Goal: Information Seeking & Learning: Learn about a topic

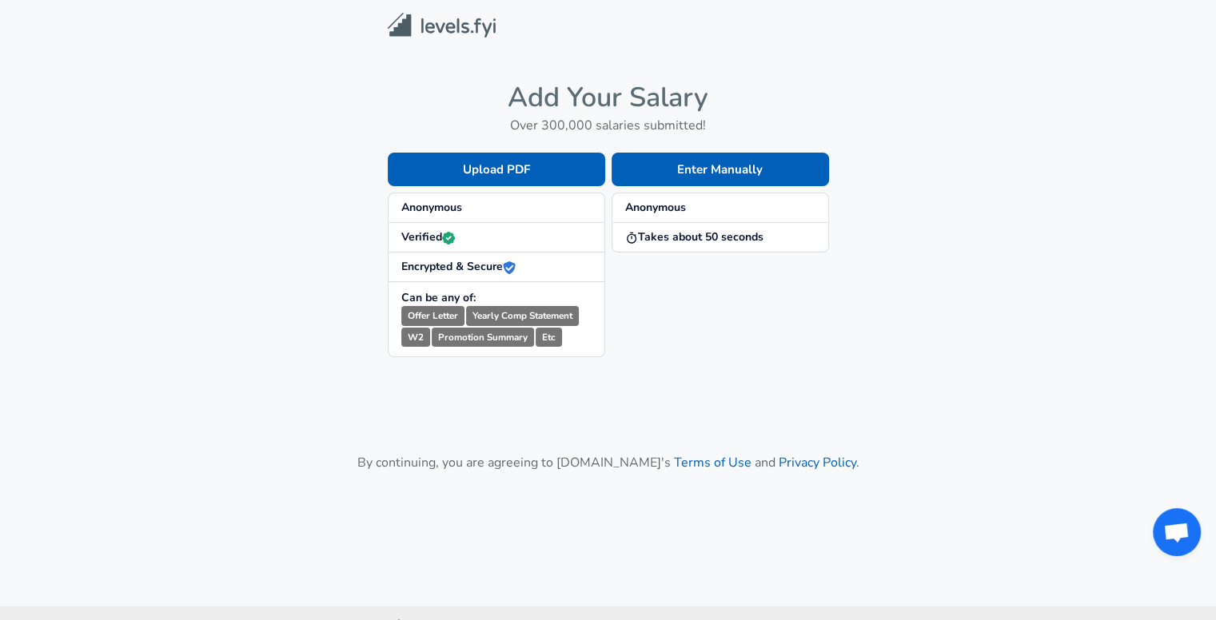
click at [662, 203] on strong "Anonymous" at bounding box center [655, 207] width 61 height 15
click at [752, 212] on span "Anonymous" at bounding box center [720, 208] width 190 height 16
click at [752, 170] on button "Enter Manually" at bounding box center [720, 170] width 217 height 34
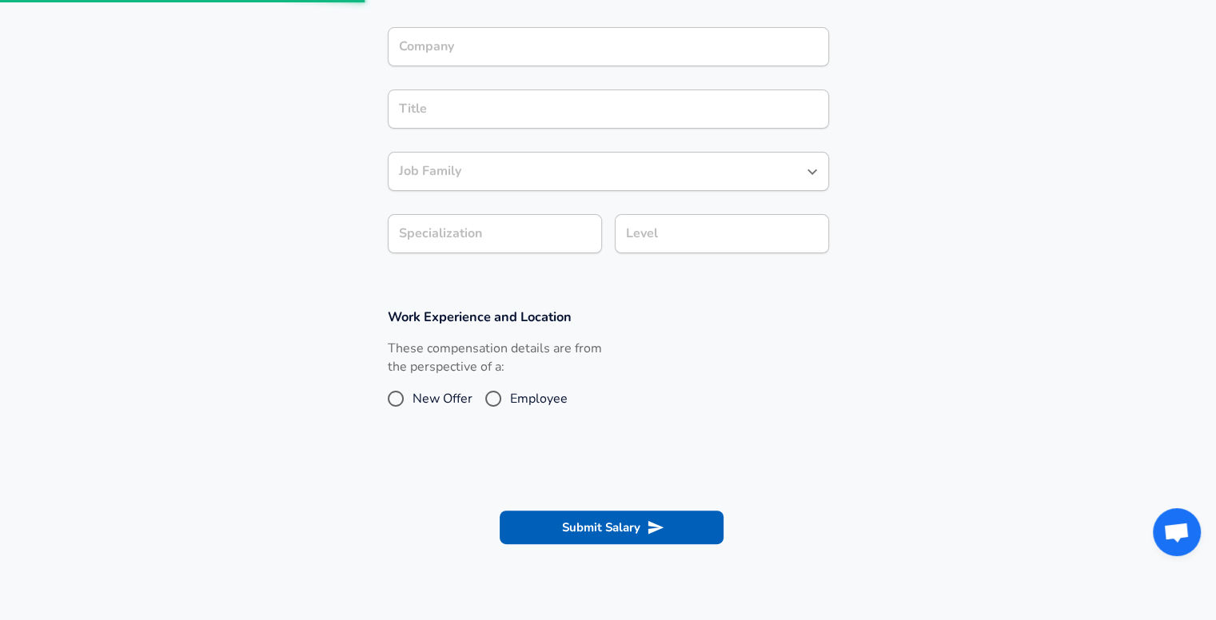
scroll to position [598, 0]
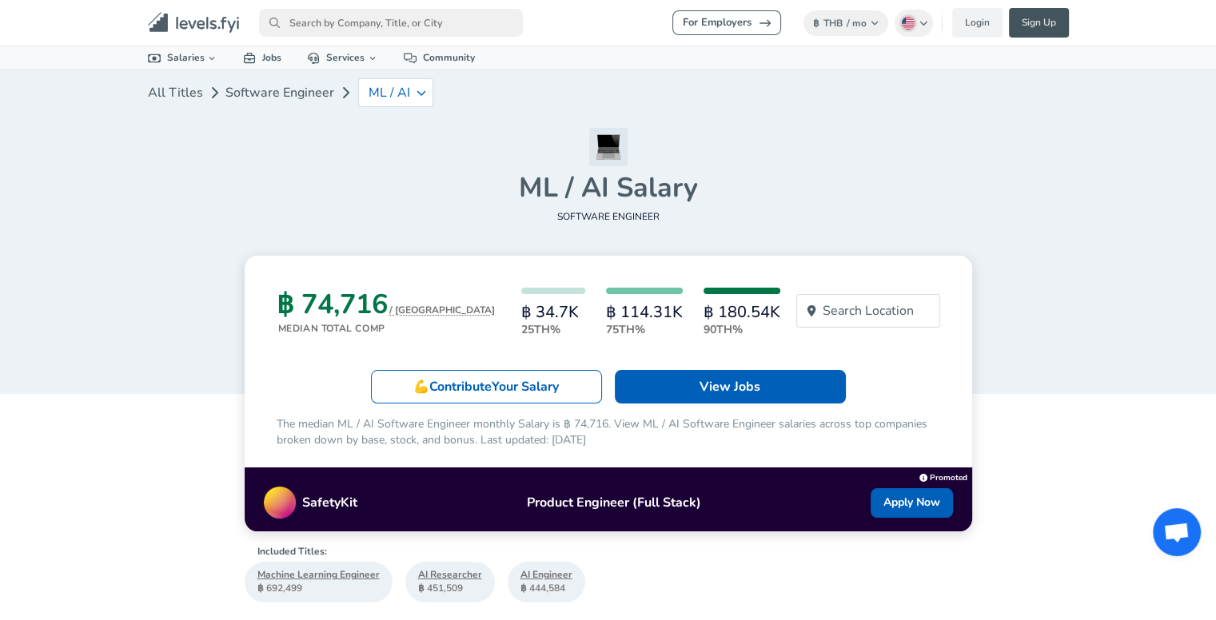
click at [1034, 25] on link "Sign Up" at bounding box center [1039, 23] width 60 height 30
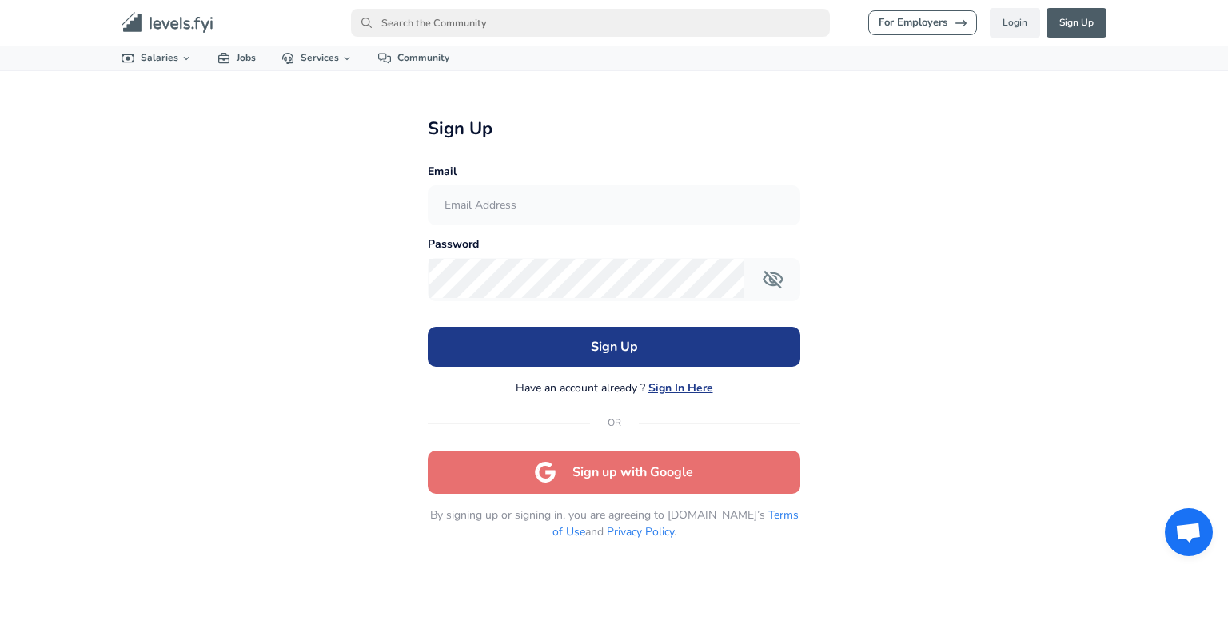
click at [720, 470] on button "Sign up with Google" at bounding box center [614, 472] width 373 height 43
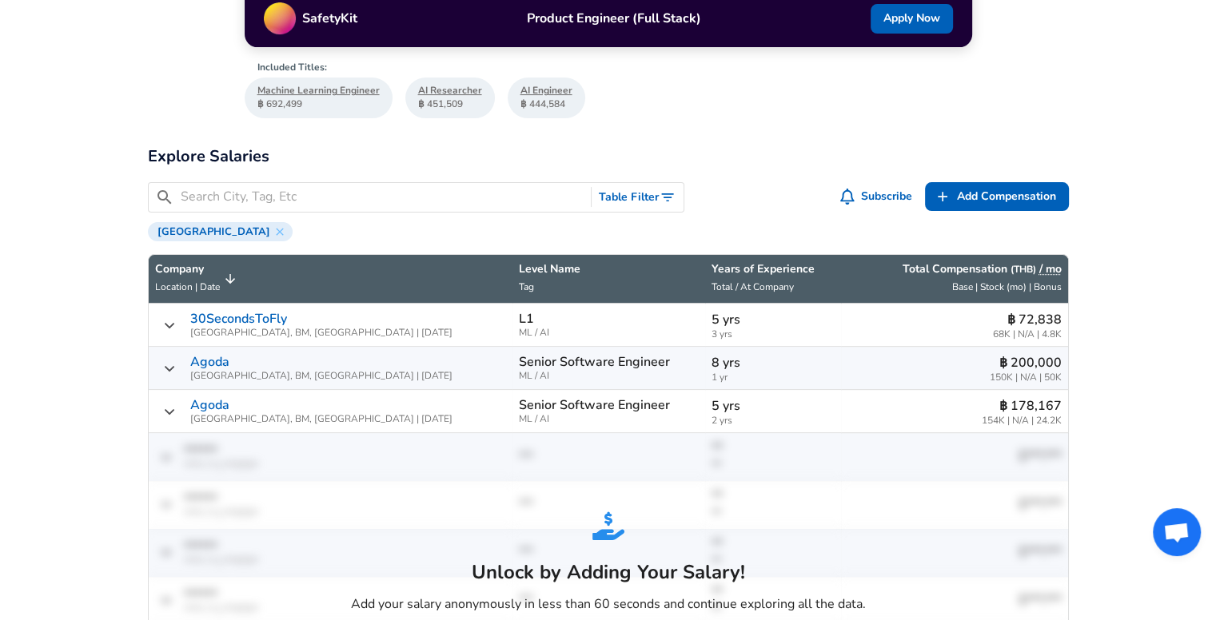
scroll to position [480, 0]
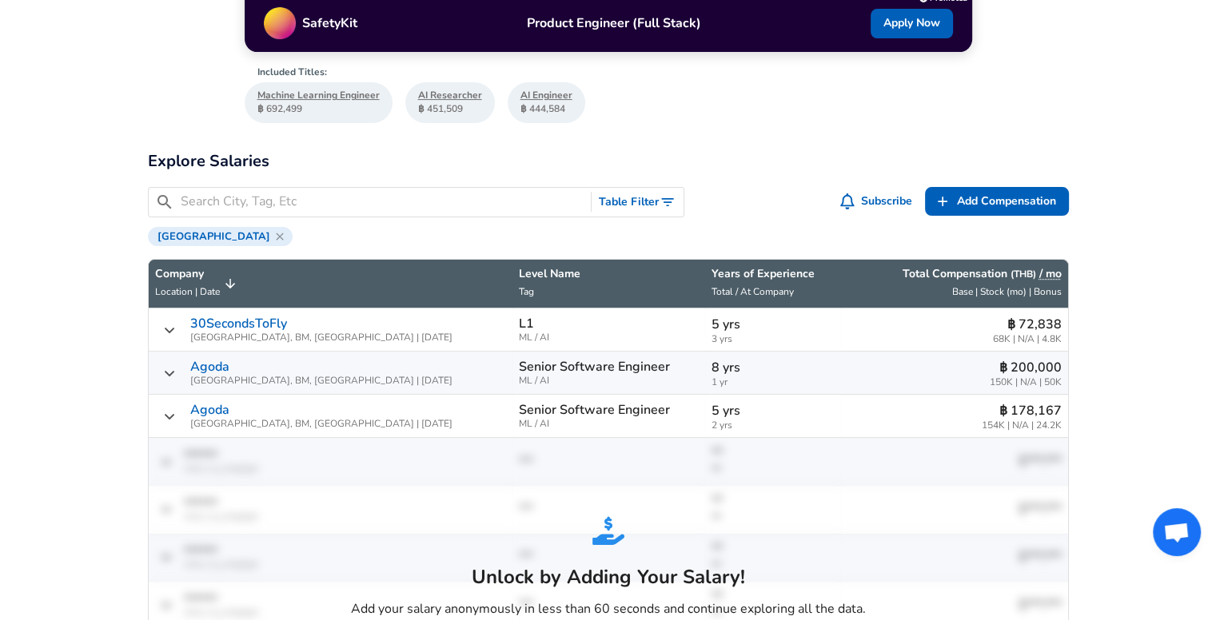
click at [273, 235] on icon at bounding box center [279, 236] width 13 height 13
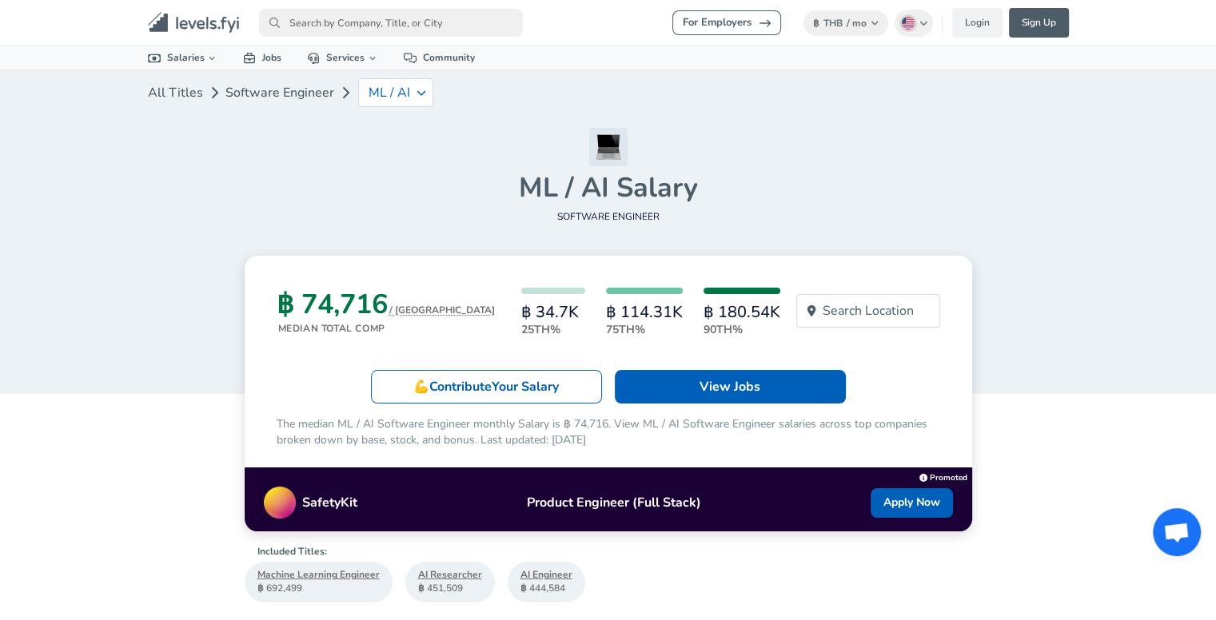
click at [615, 289] on div at bounding box center [644, 291] width 77 height 6
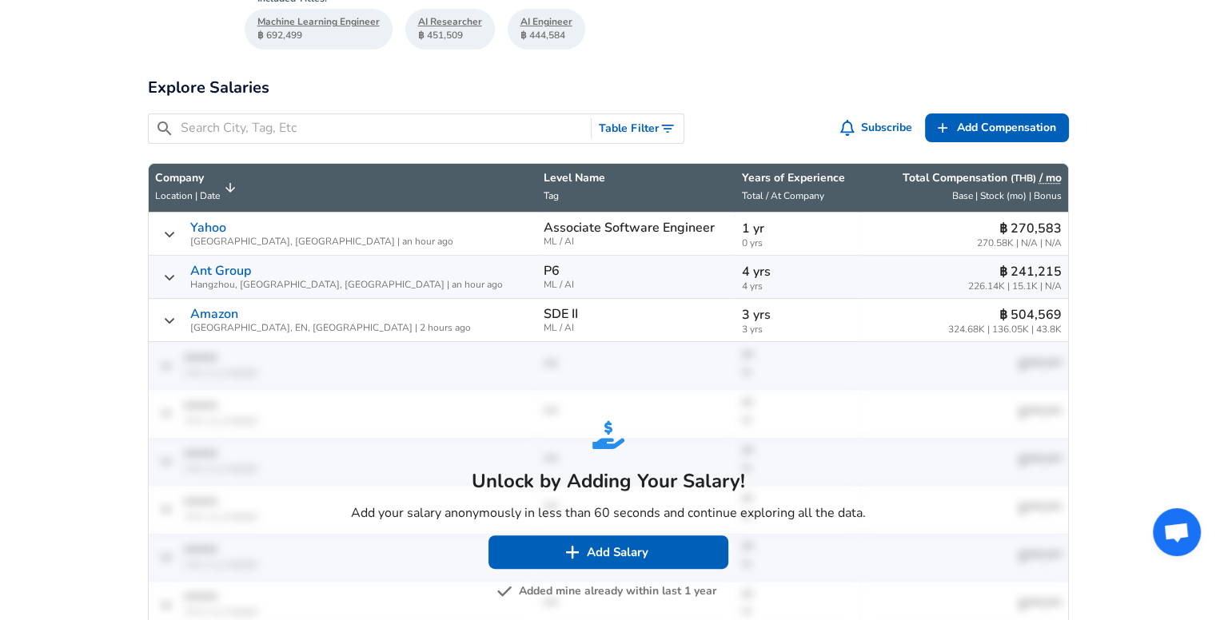
scroll to position [560, 0]
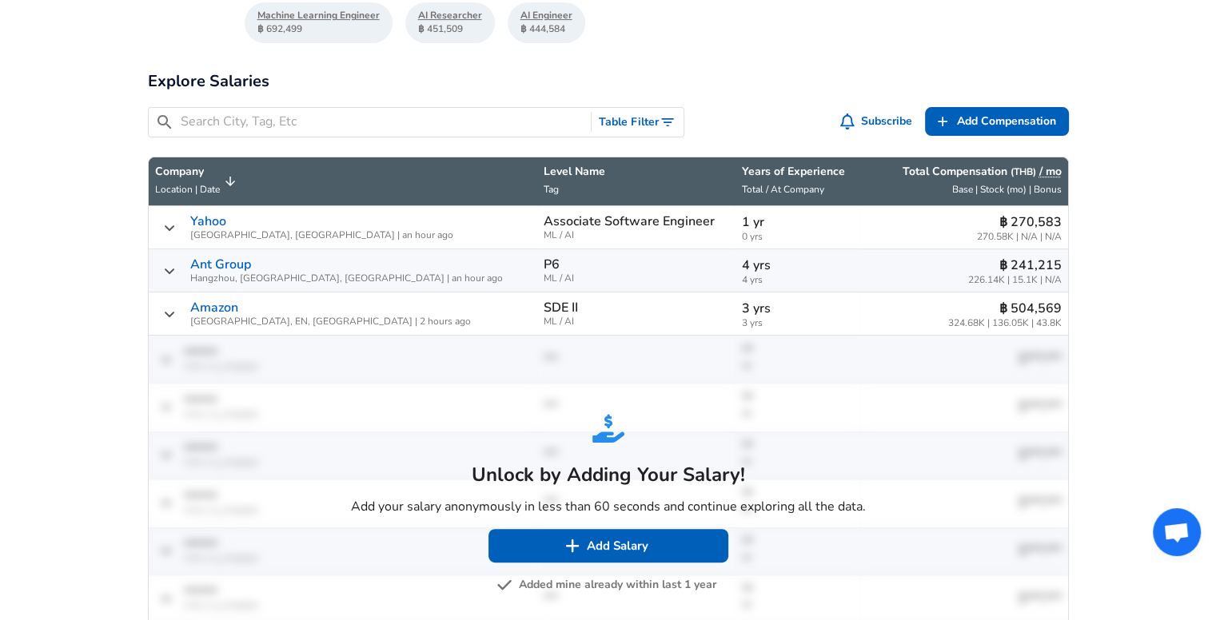
click at [544, 308] on p "SDE II" at bounding box center [561, 308] width 34 height 14
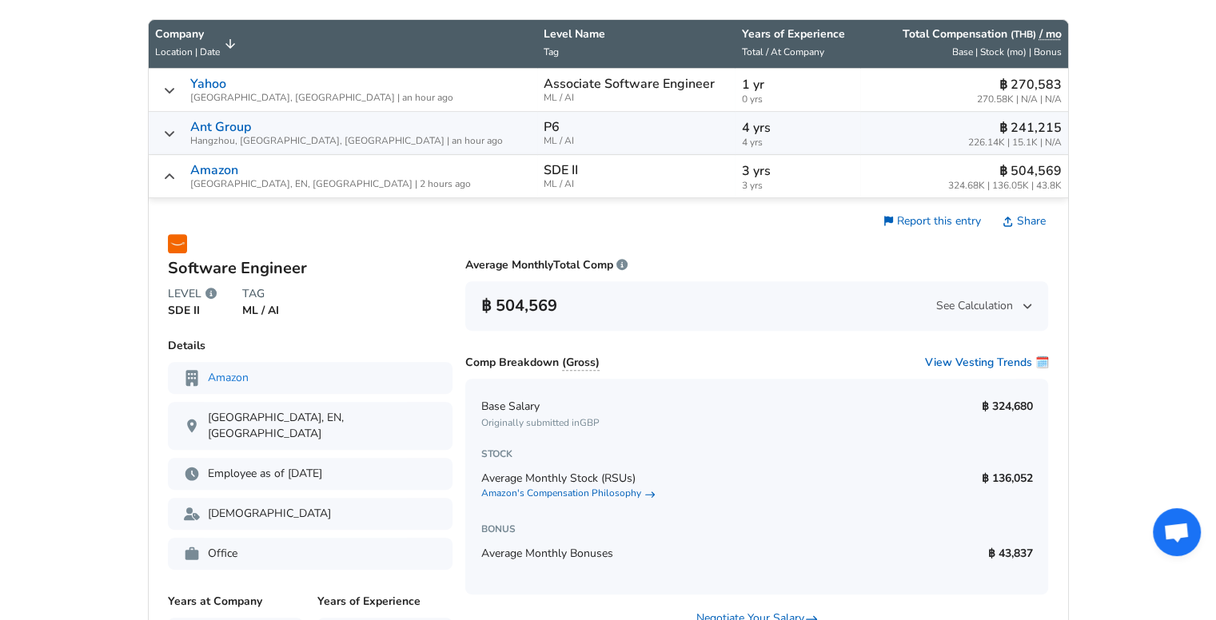
scroll to position [720, 0]
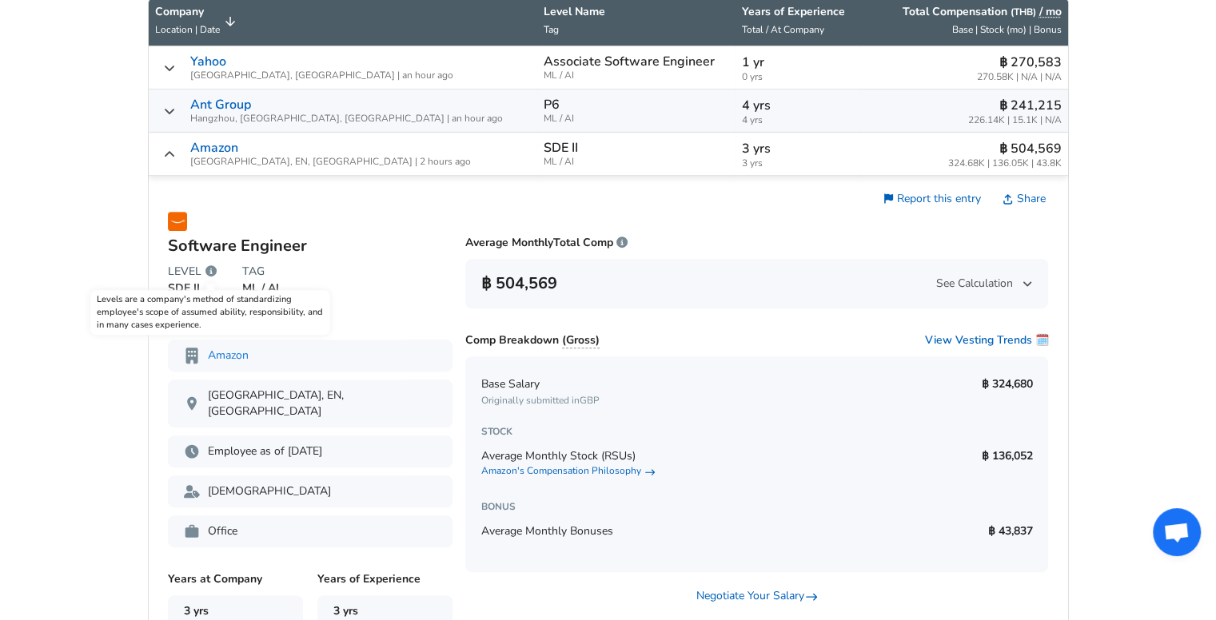
click at [207, 269] on icon "Levels are a company's method of standardizing employee's scope of assumed abil…" at bounding box center [210, 270] width 11 height 11
click at [189, 283] on p "SDE II" at bounding box center [192, 289] width 49 height 16
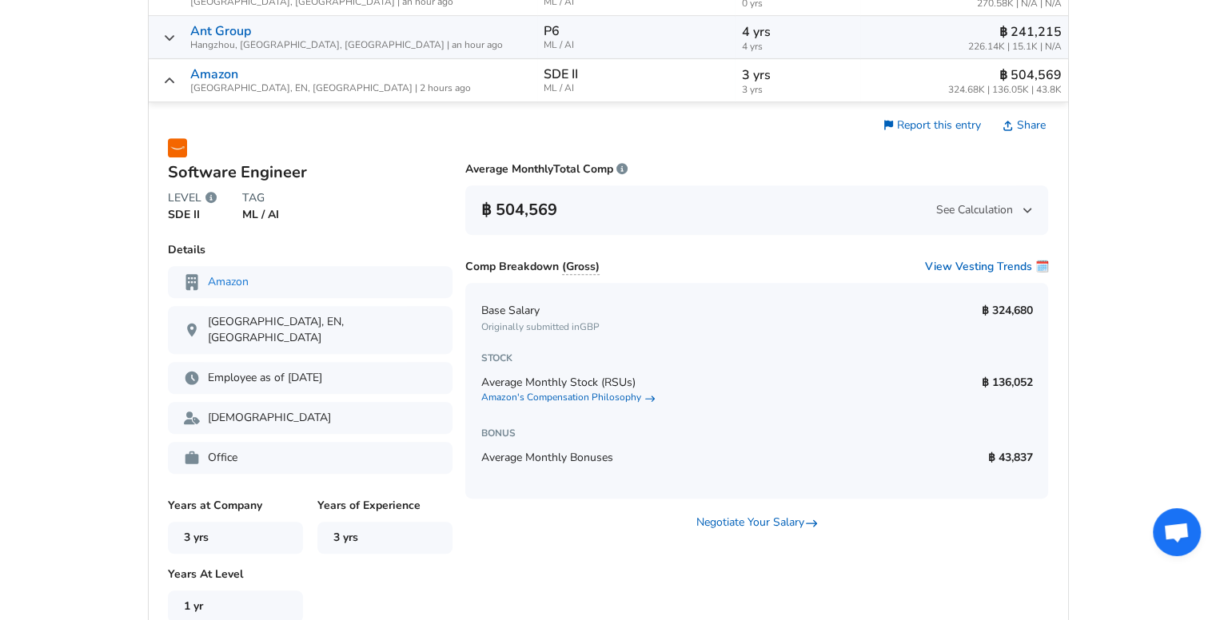
scroll to position [800, 0]
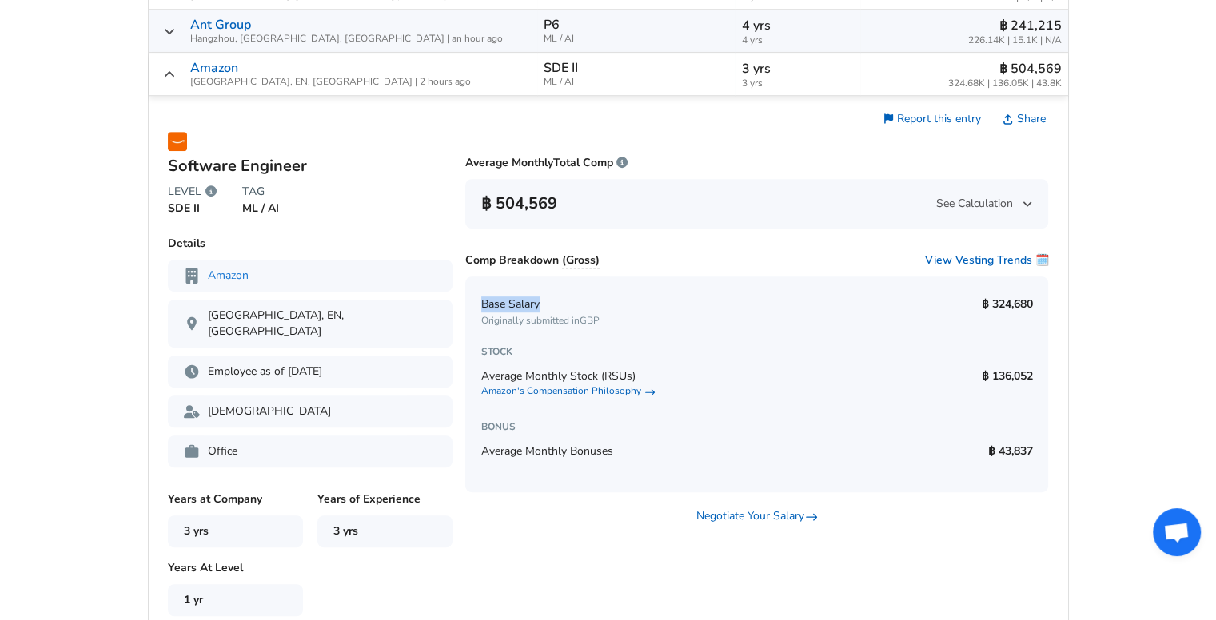
drag, startPoint x: 547, startPoint y: 301, endPoint x: 469, endPoint y: 299, distance: 77.6
click at [469, 299] on div "Base Salary Originally submitted in GBP ฿ 324,680 STOCK Average Monthly Stock (…" at bounding box center [756, 385] width 583 height 216
click at [603, 327] on div "Base Salary Originally submitted in GBP ฿ 324,680" at bounding box center [756, 312] width 551 height 47
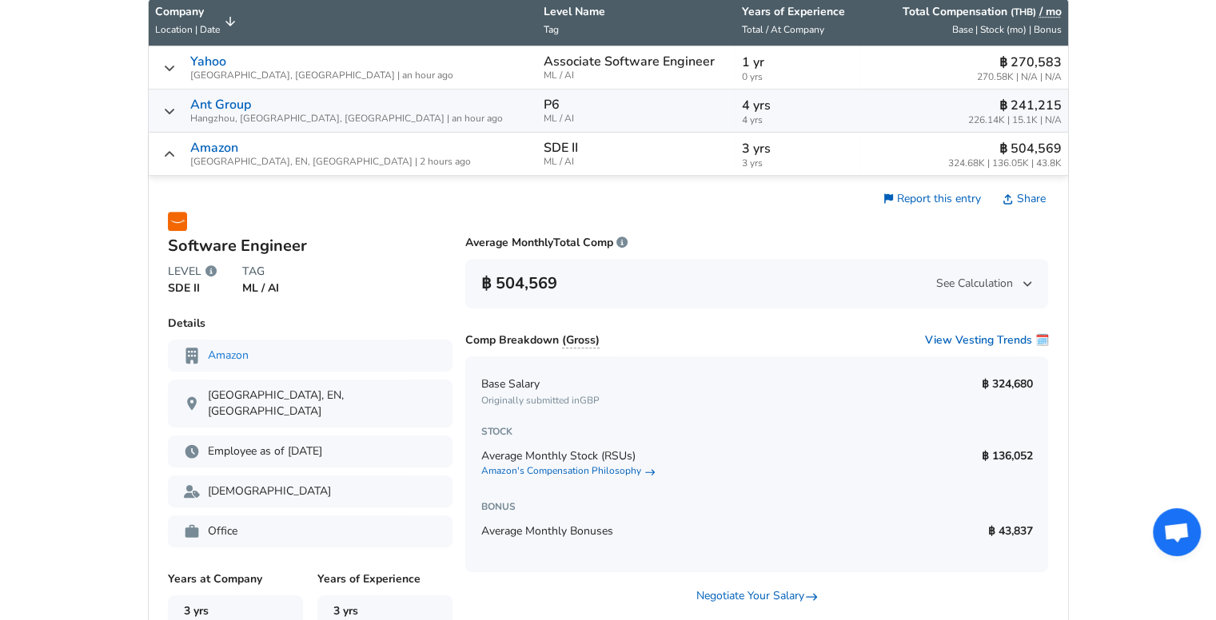
scroll to position [0, 0]
click at [995, 338] on button "View Vesting Trends 🗓️" at bounding box center [986, 341] width 124 height 16
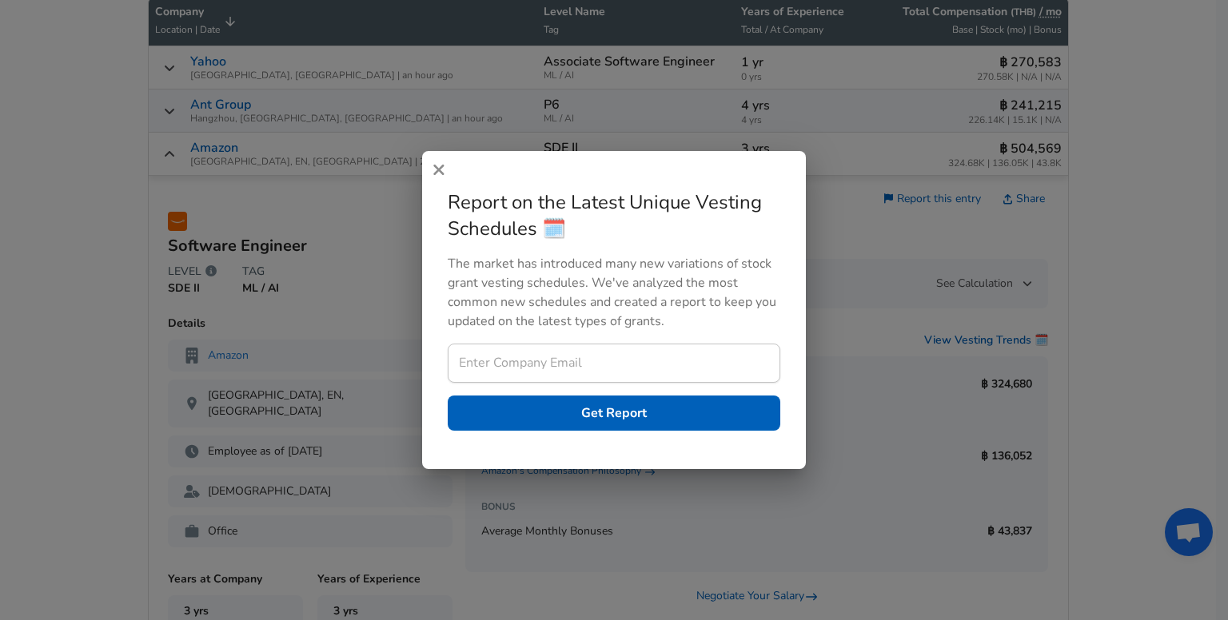
click at [446, 173] on button "button" at bounding box center [439, 170] width 21 height 25
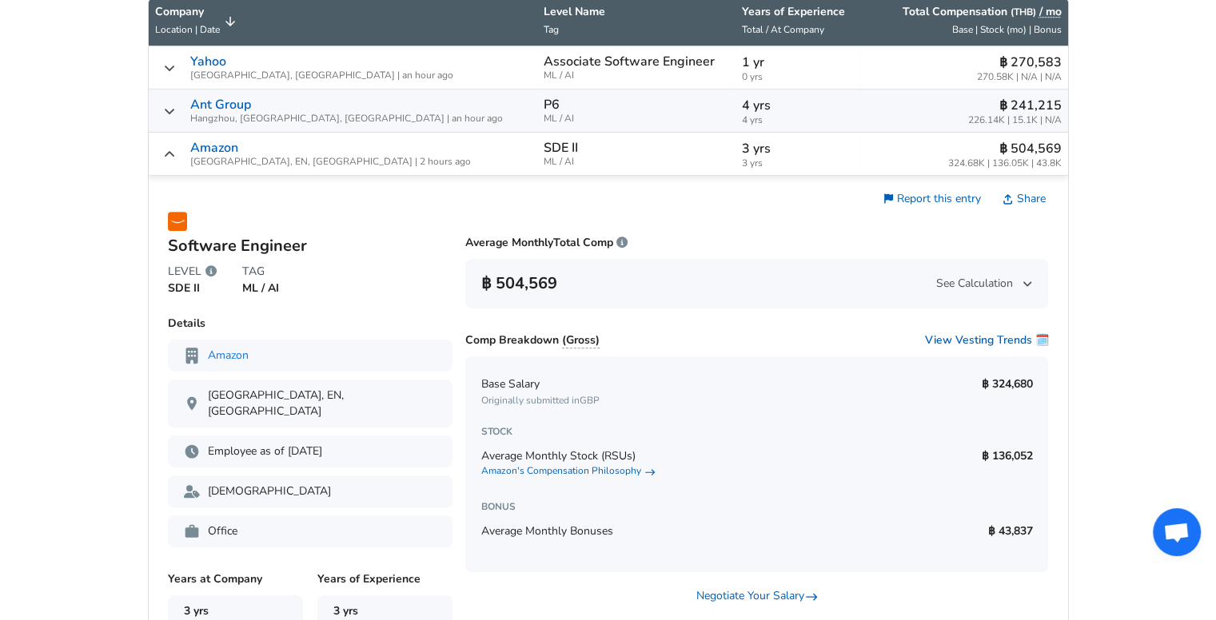
click at [176, 147] on div "Amazon [GEOGRAPHIC_DATA], EN, [GEOGRAPHIC_DATA] | 2 hours ago" at bounding box center [343, 154] width 376 height 26
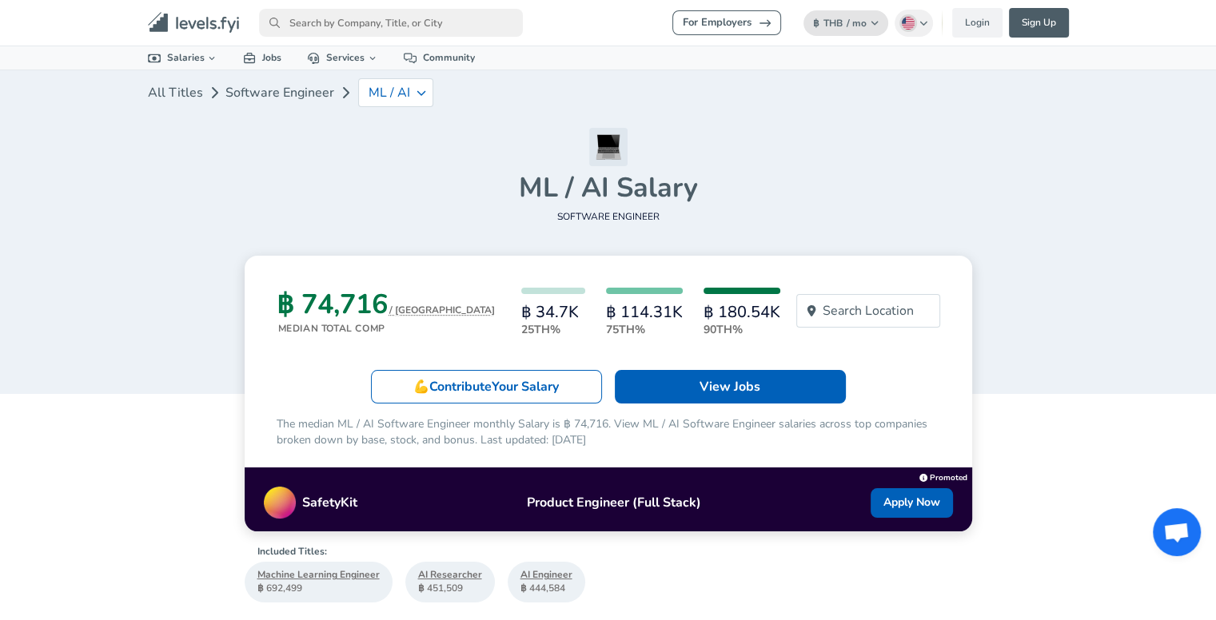
click at [845, 23] on button "฿ THB / mo Change" at bounding box center [847, 23] width 86 height 26
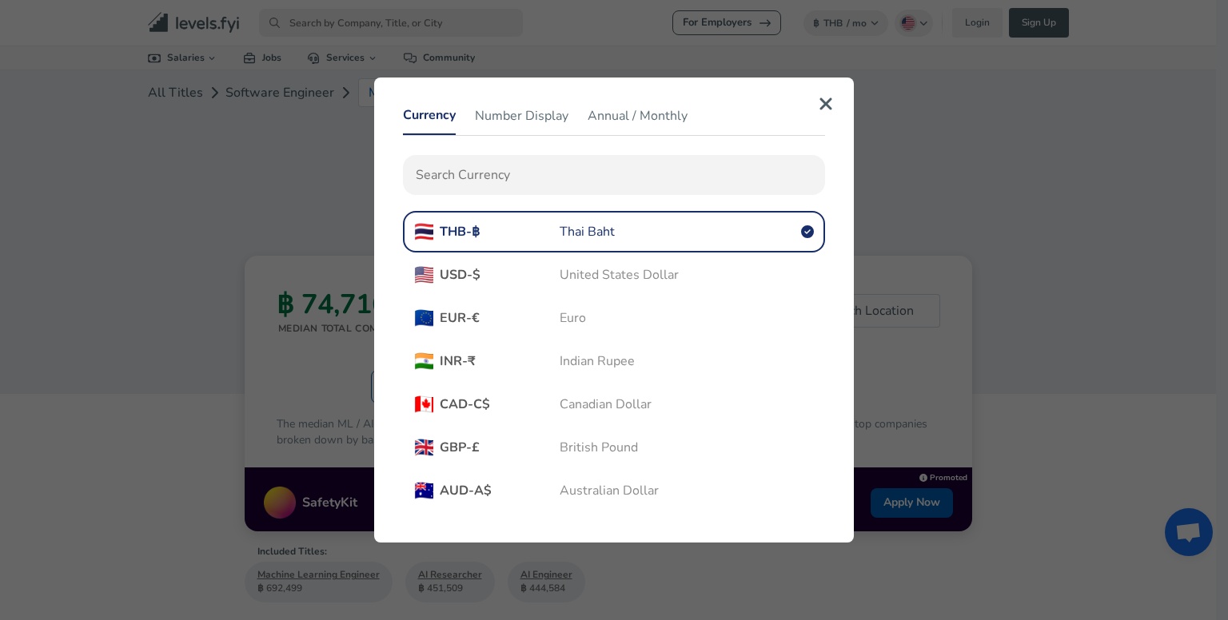
click at [678, 226] on button "🇹🇭 THB - ฿ Thai Baht" at bounding box center [614, 232] width 422 height 42
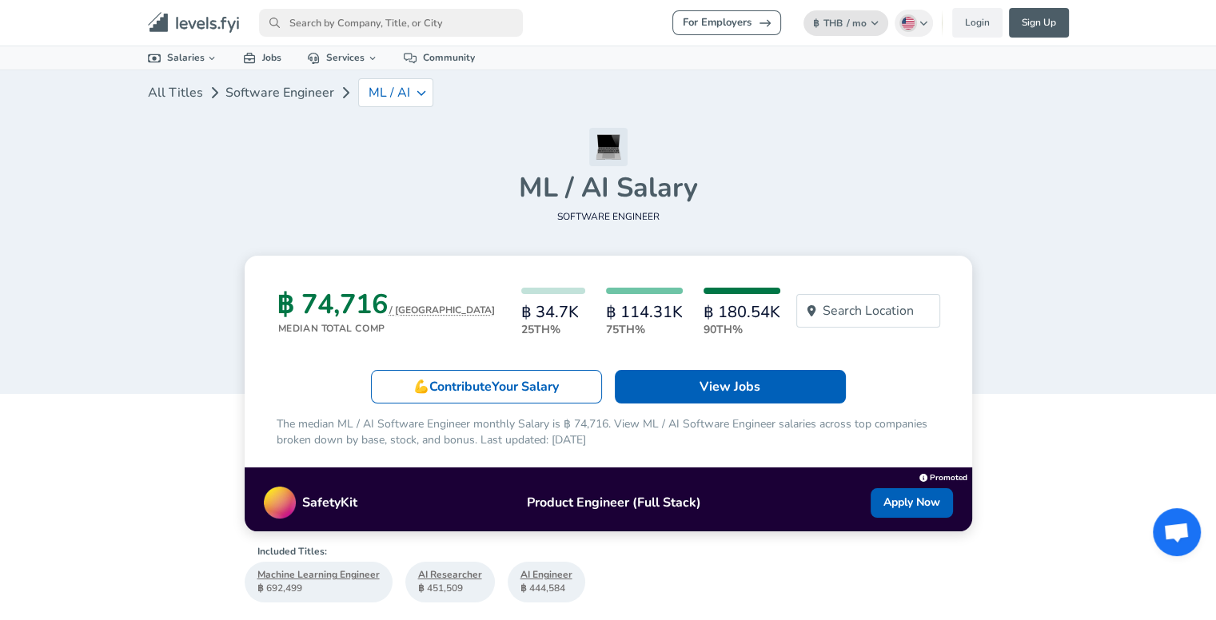
click at [851, 23] on span "/ mo" at bounding box center [857, 23] width 20 height 13
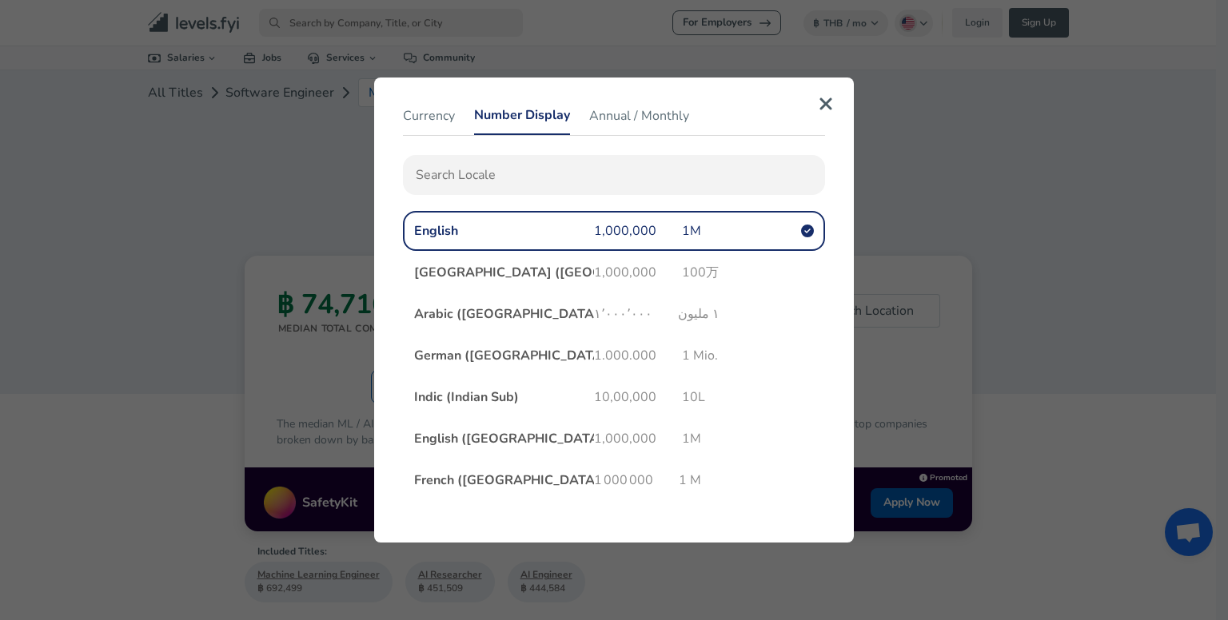
click at [524, 122] on button "Number Display" at bounding box center [522, 116] width 96 height 38
click at [597, 119] on button "Annual / Monthly" at bounding box center [639, 116] width 100 height 38
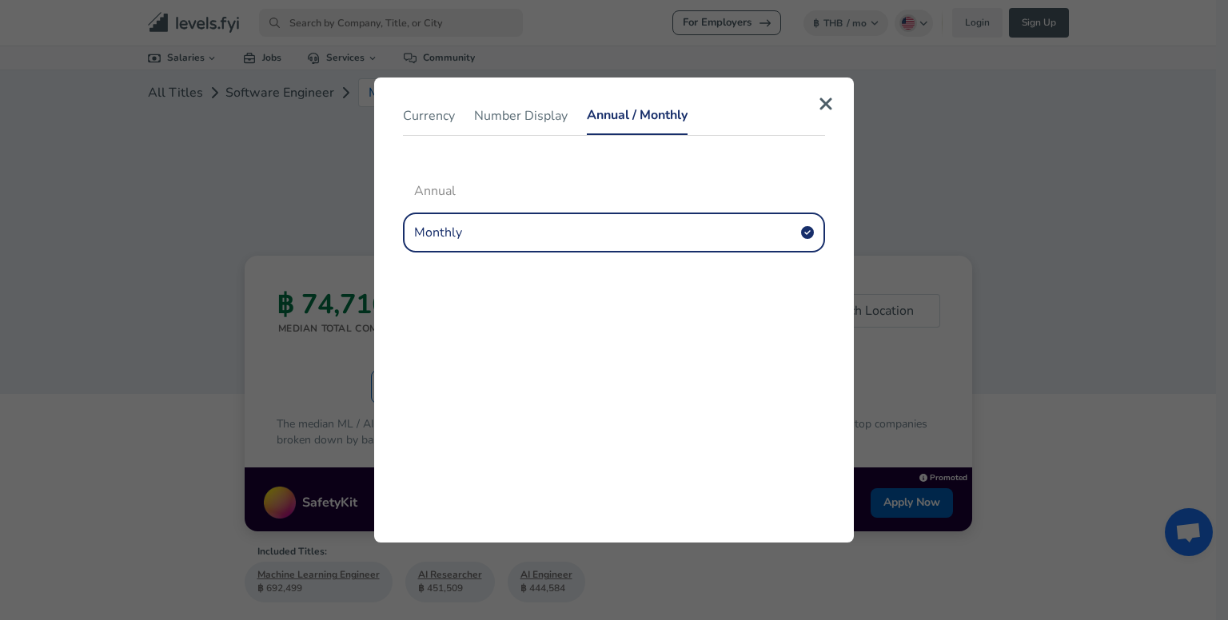
click at [618, 193] on button "Annual" at bounding box center [614, 191] width 422 height 40
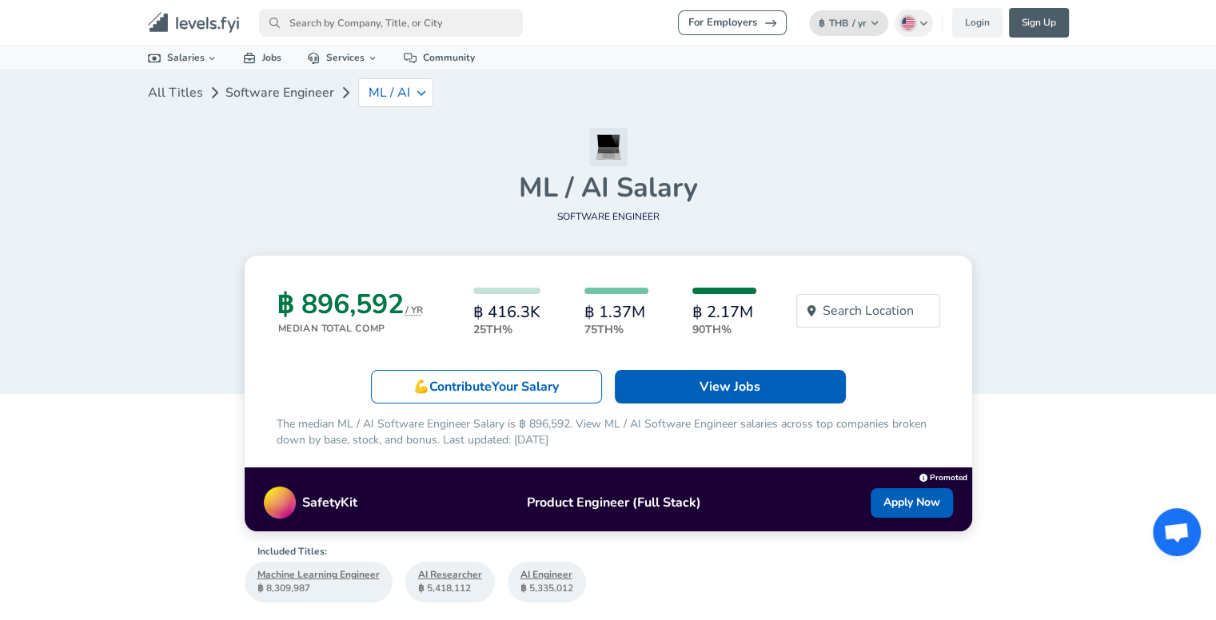
click at [867, 23] on button "฿ THB / yr Change" at bounding box center [849, 23] width 80 height 26
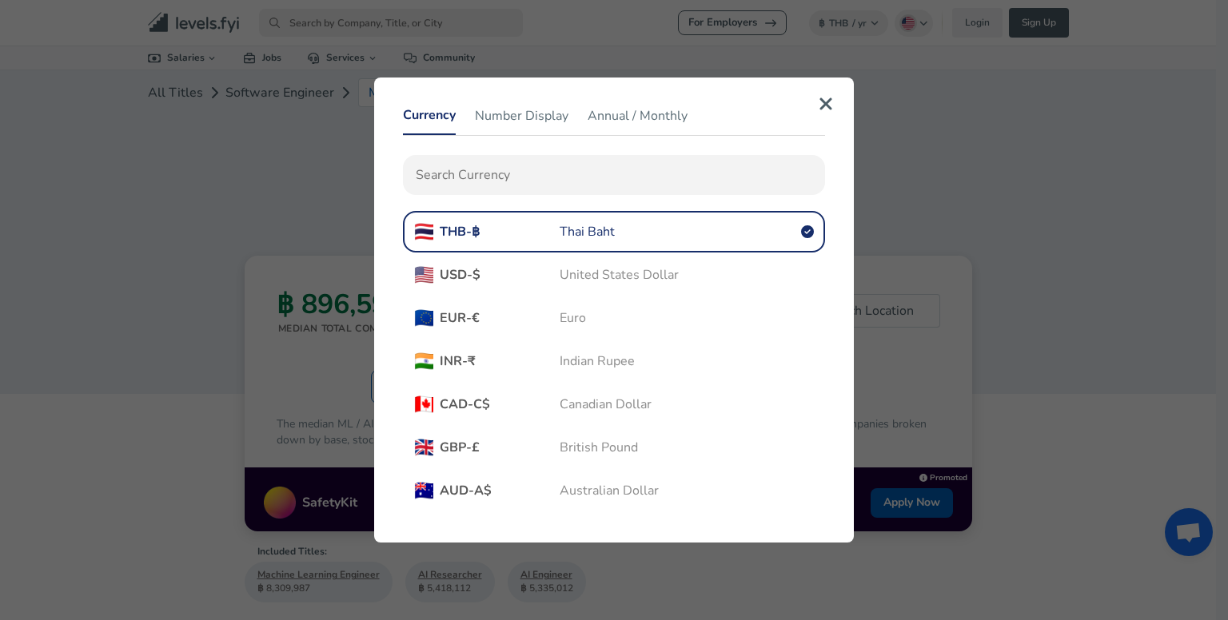
click at [643, 113] on button "Annual / Monthly" at bounding box center [638, 116] width 100 height 38
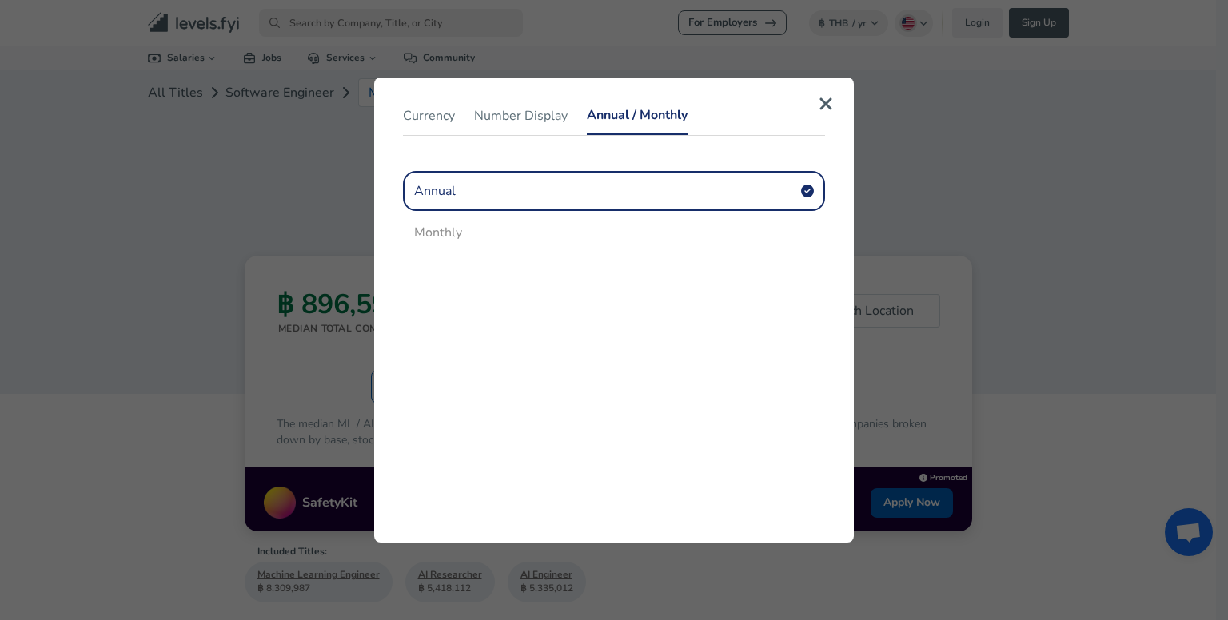
click at [605, 221] on button "Monthly" at bounding box center [614, 233] width 422 height 40
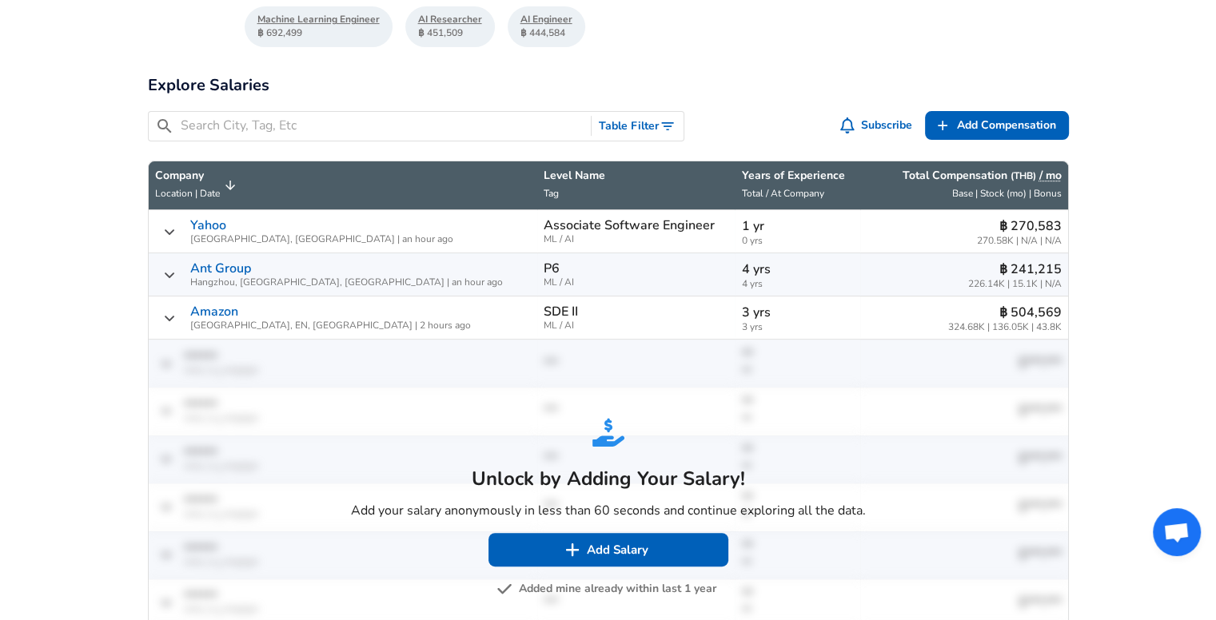
scroll to position [560, 0]
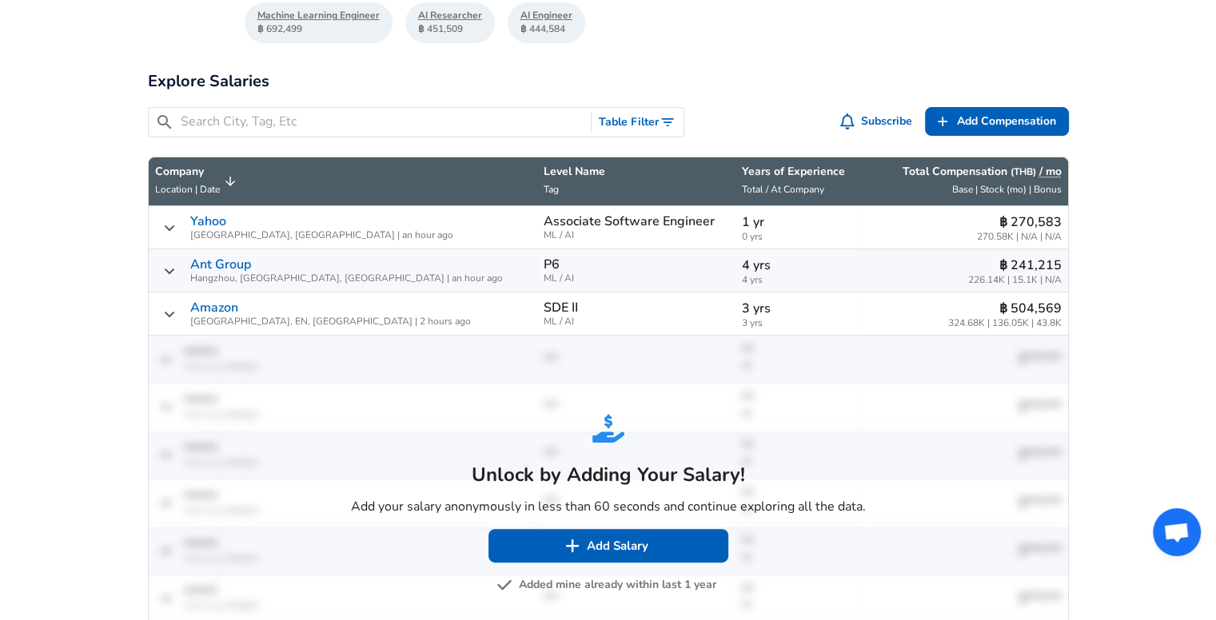
click at [867, 216] on div "฿ 270,583 270.58K | N/A | N/A" at bounding box center [964, 228] width 195 height 30
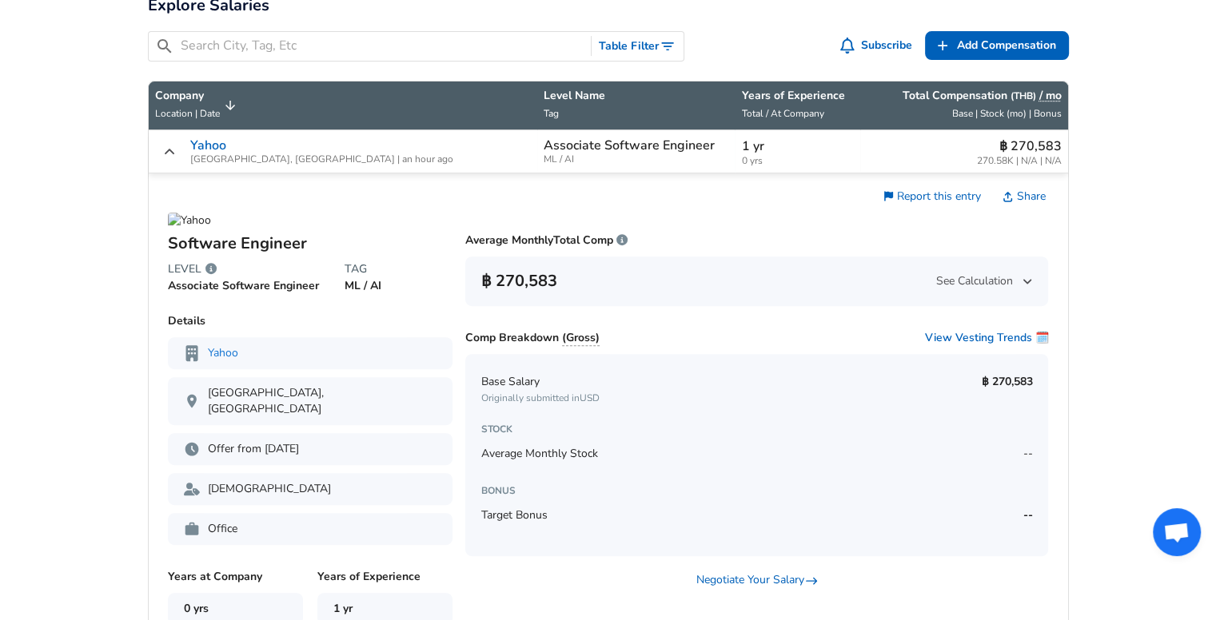
scroll to position [640, 0]
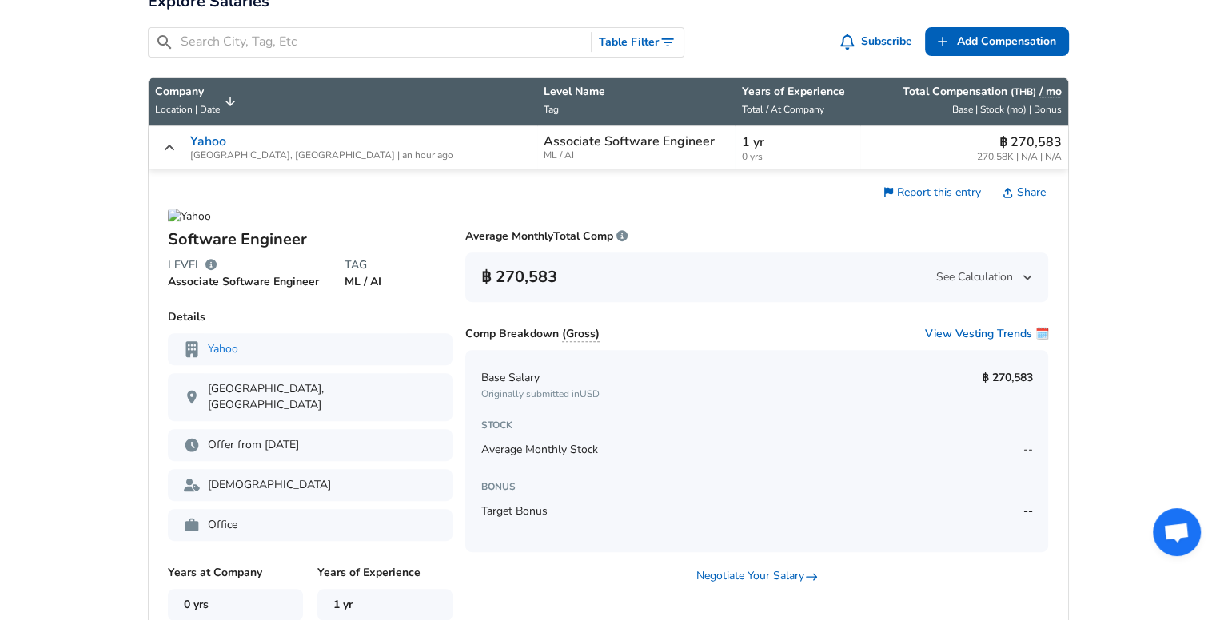
click at [265, 277] on p "Associate Software Engineer" at bounding box center [243, 282] width 151 height 16
click at [208, 263] on icon "Levels are a company's method of standardizing employee's scope of assumed abil…" at bounding box center [210, 264] width 11 height 11
click at [992, 275] on span "See Calculation" at bounding box center [984, 277] width 96 height 16
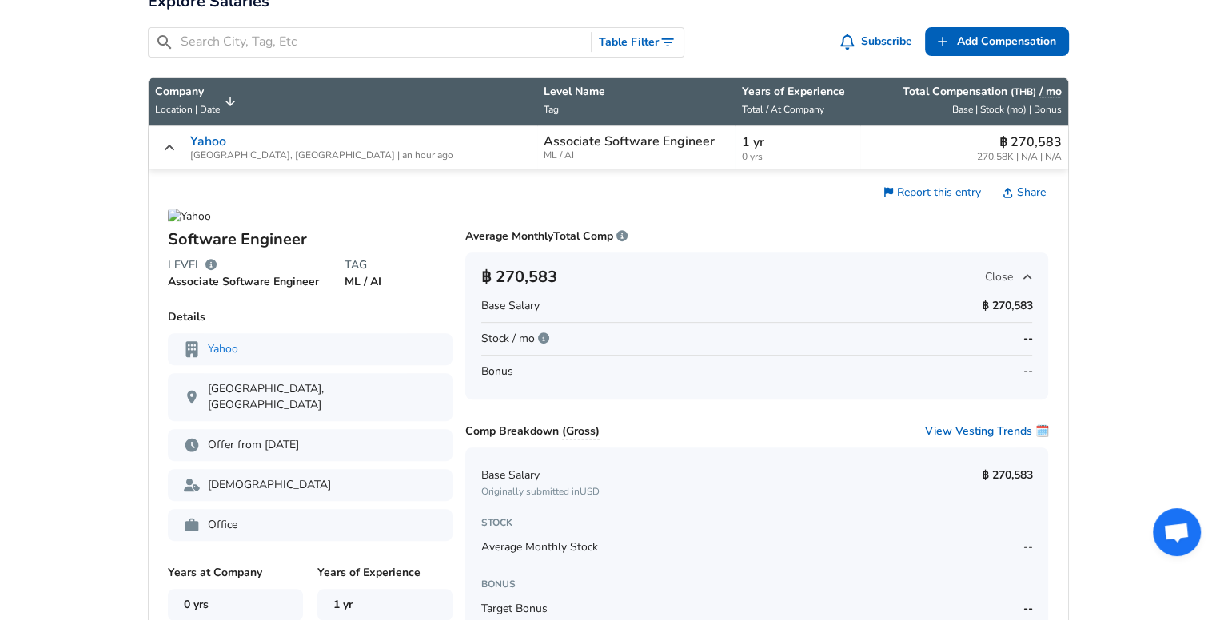
click at [992, 275] on span "Close" at bounding box center [1008, 277] width 47 height 16
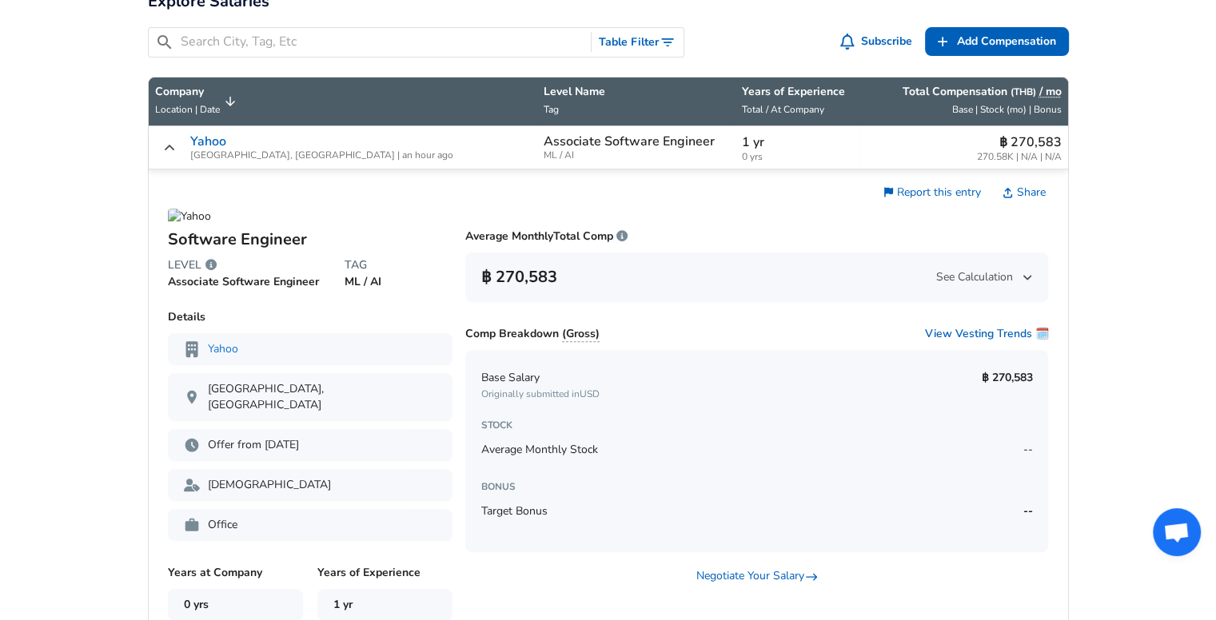
click at [1023, 141] on p "฿ 270,583" at bounding box center [1019, 142] width 85 height 19
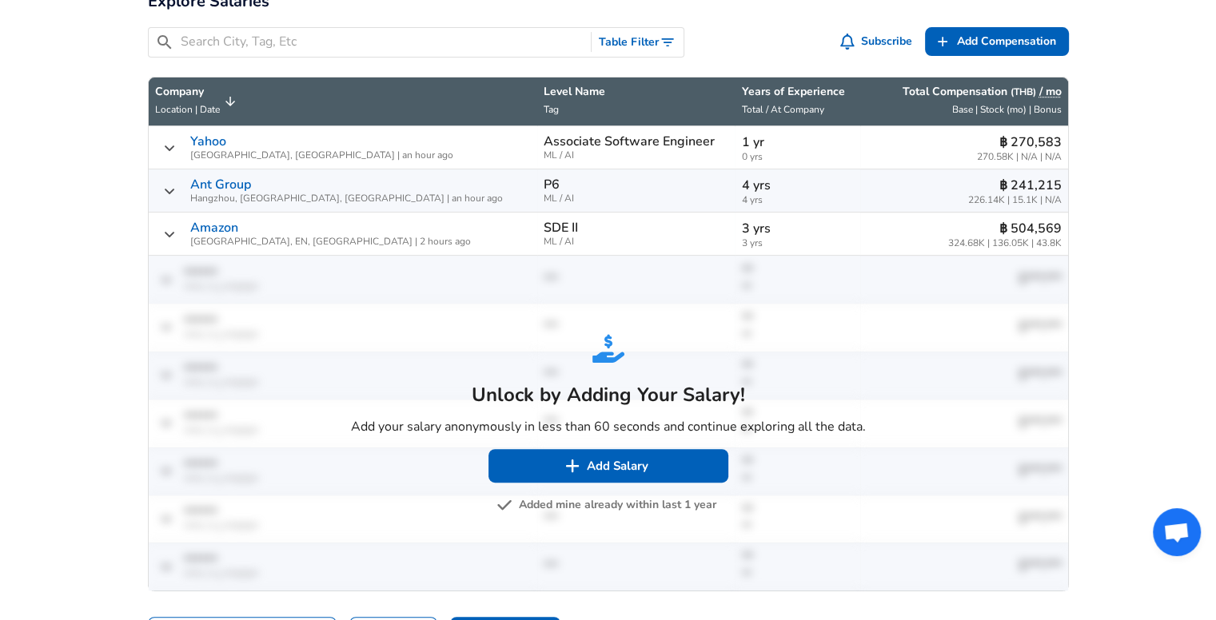
click at [900, 195] on div "฿ 241,215 226.14K | 15.1K | N/A" at bounding box center [964, 191] width 195 height 30
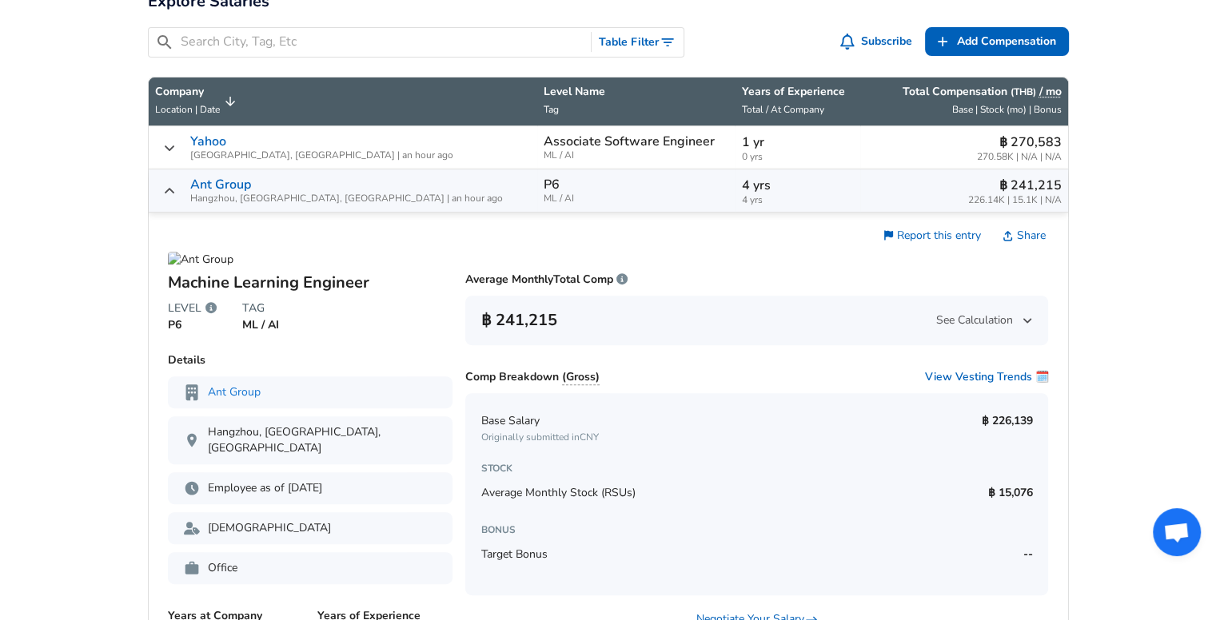
click at [943, 192] on div "฿ 241,215 226.14K | 15.1K | N/A" at bounding box center [964, 191] width 195 height 30
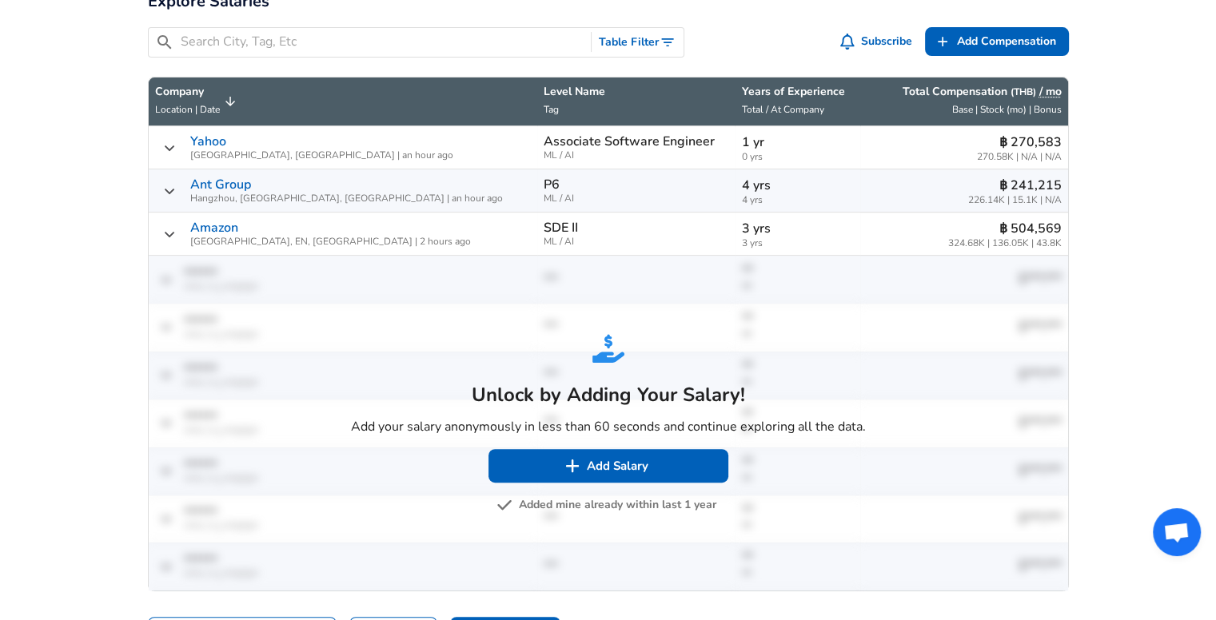
click at [887, 228] on div "฿ 504,569 324.68K | 136.05K | 43.8K" at bounding box center [964, 234] width 195 height 30
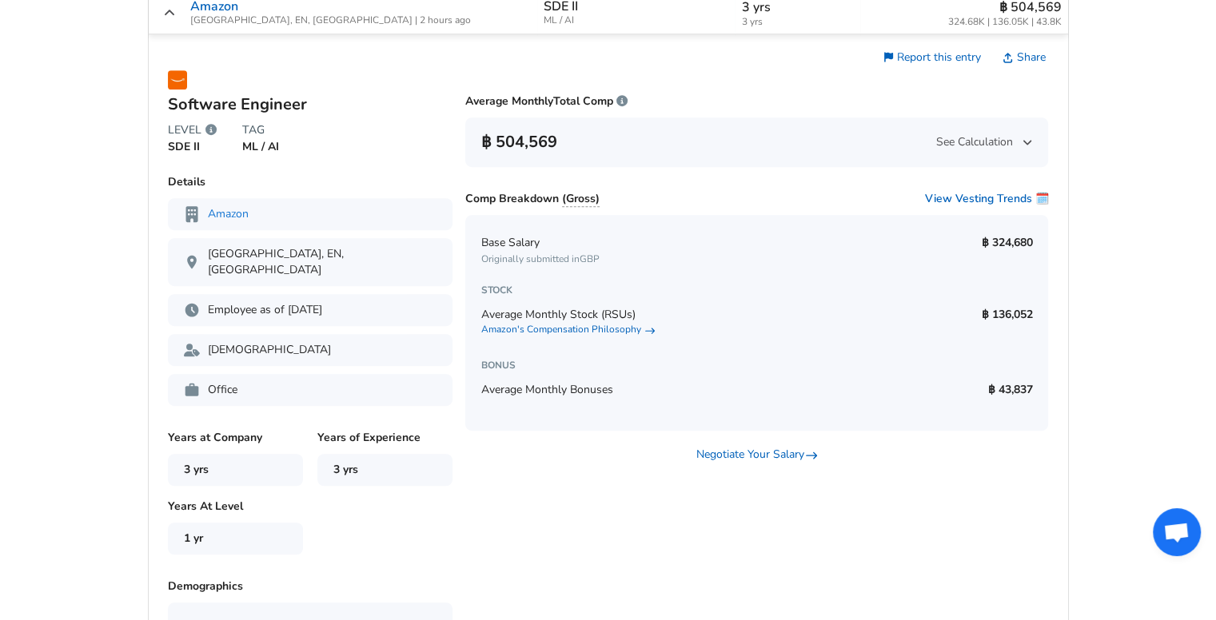
scroll to position [879, 0]
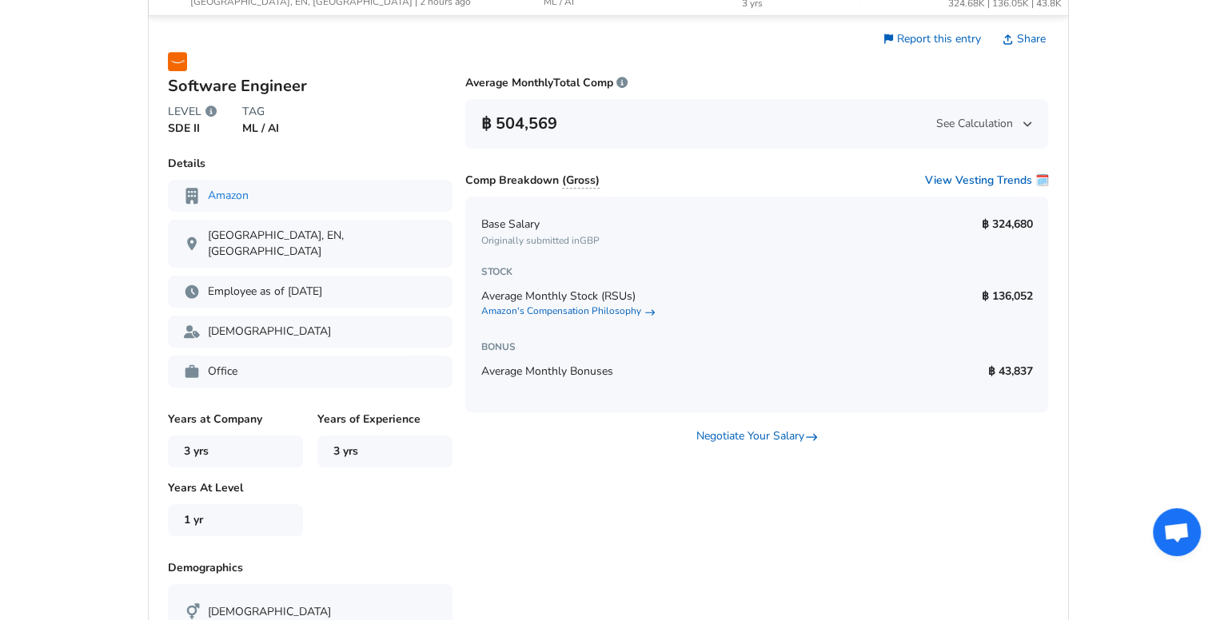
click at [910, 139] on div "฿ 504,569 See Calculation" at bounding box center [756, 124] width 583 height 50
click at [936, 116] on span "See Calculation" at bounding box center [984, 124] width 96 height 16
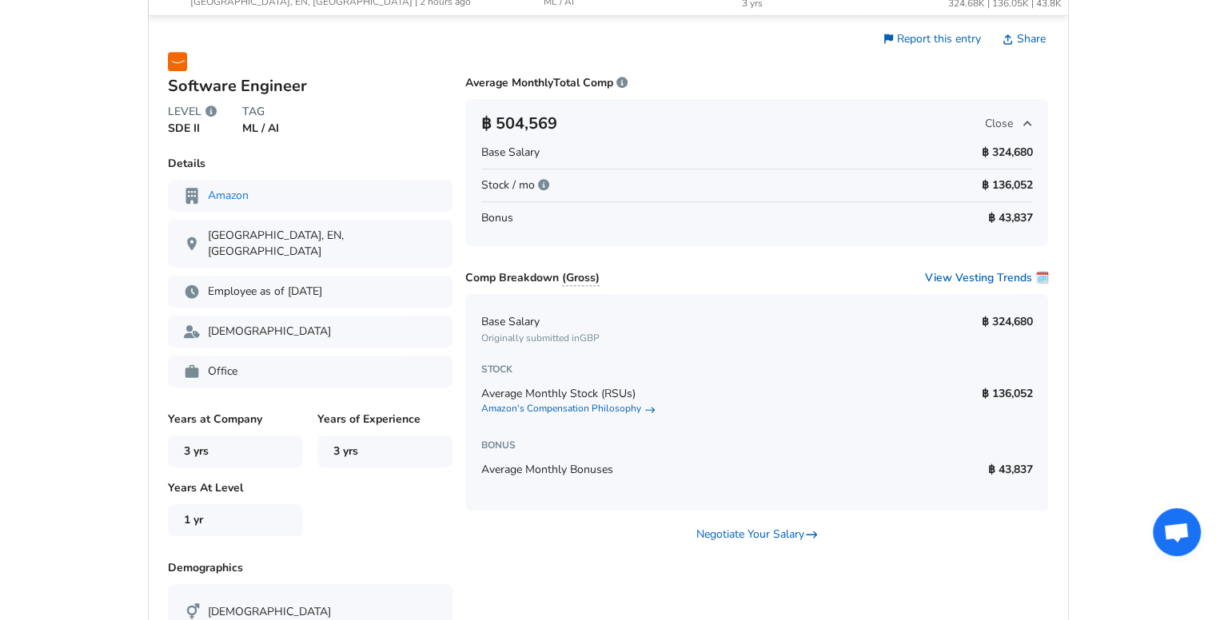
click at [988, 120] on span "Close" at bounding box center [1008, 124] width 47 height 16
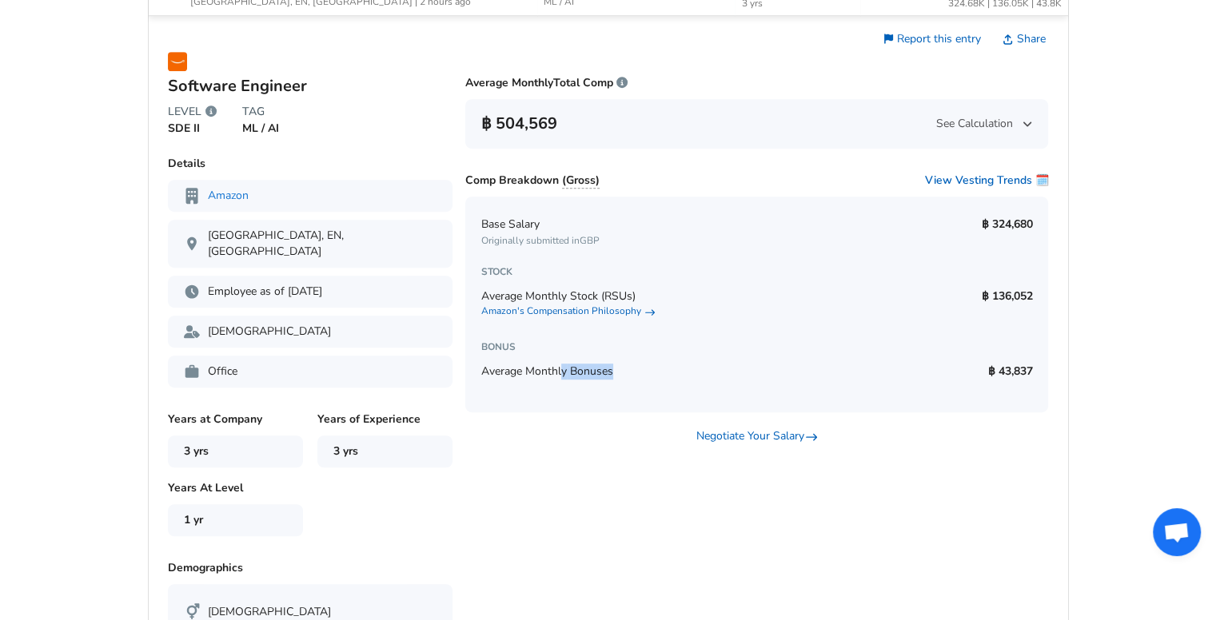
drag, startPoint x: 560, startPoint y: 371, endPoint x: 814, endPoint y: 370, distance: 254.2
click at [729, 373] on div "Average Monthly Bonuses ฿ 43,837" at bounding box center [756, 372] width 551 height 32
click at [926, 372] on div "Average Monthly Bonuses ฿ 43,837" at bounding box center [756, 372] width 551 height 32
drag, startPoint x: 972, startPoint y: 368, endPoint x: 1034, endPoint y: 364, distance: 61.7
click at [1034, 364] on div "Base Salary Originally submitted in GBP ฿ 324,680 STOCK Average Monthly Stock (…" at bounding box center [756, 305] width 583 height 216
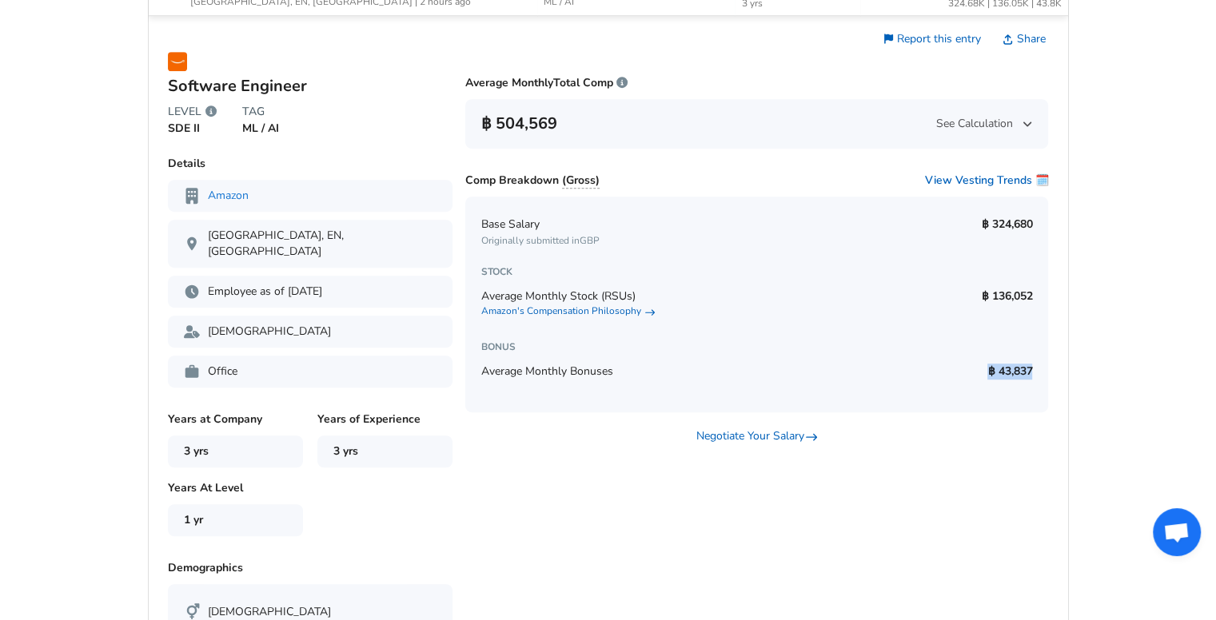
click at [1055, 372] on td "Software Engineer LEVEL SDE II TAG ML / AI Average Monthly Total Comp ฿ 504,569…" at bounding box center [608, 391] width 919 height 750
click at [1035, 349] on div "Base Salary Originally submitted in GBP ฿ 324,680 STOCK Average Monthly Stock (…" at bounding box center [756, 305] width 583 height 216
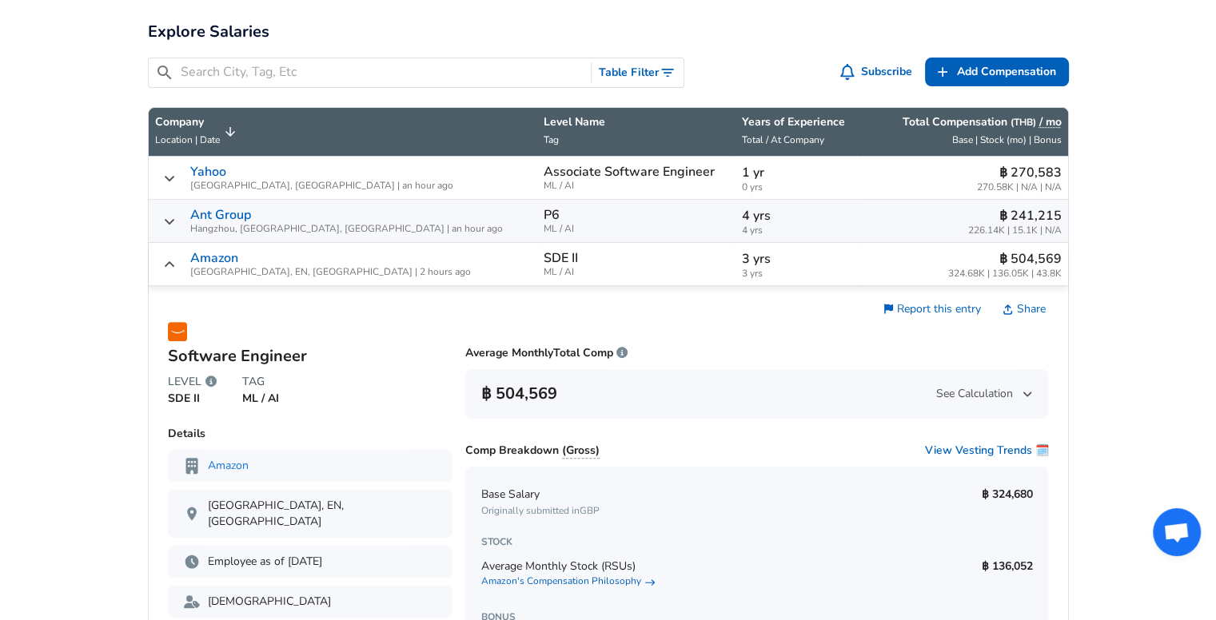
scroll to position [480, 0]
